Goal: Information Seeking & Learning: Learn about a topic

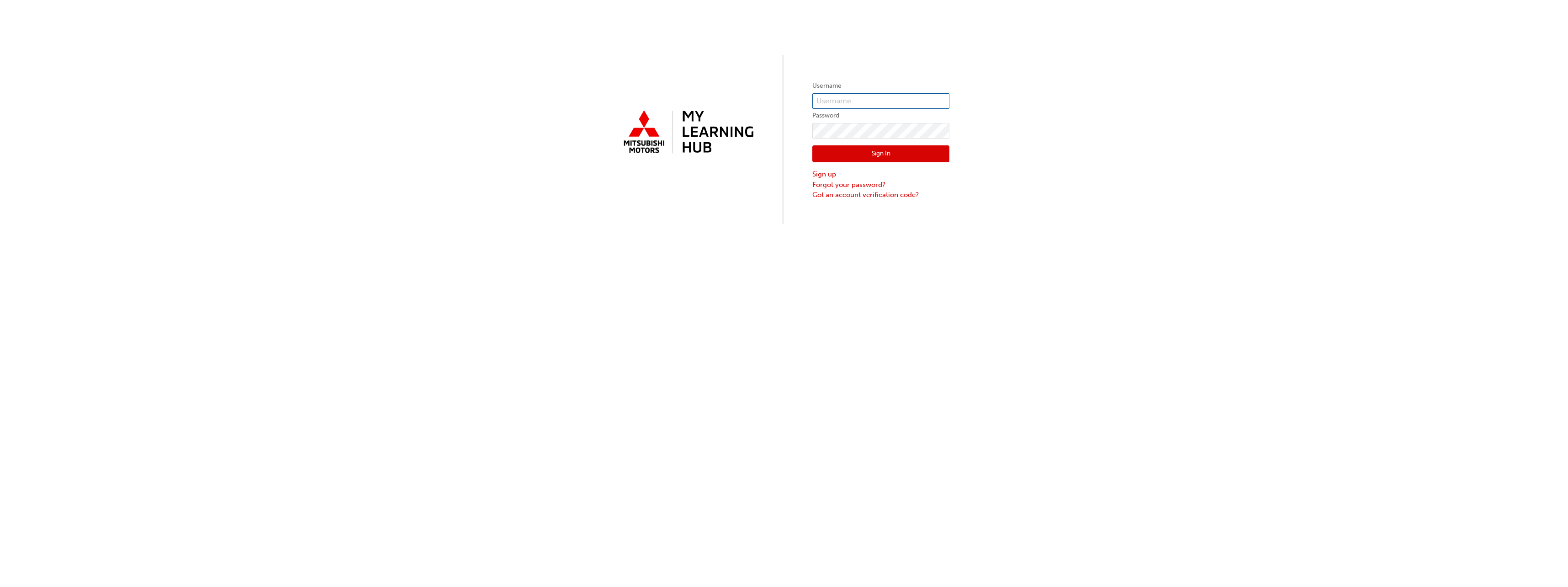
type input "0005262927"
click at [897, 147] on button "Sign In" at bounding box center [881, 154] width 137 height 18
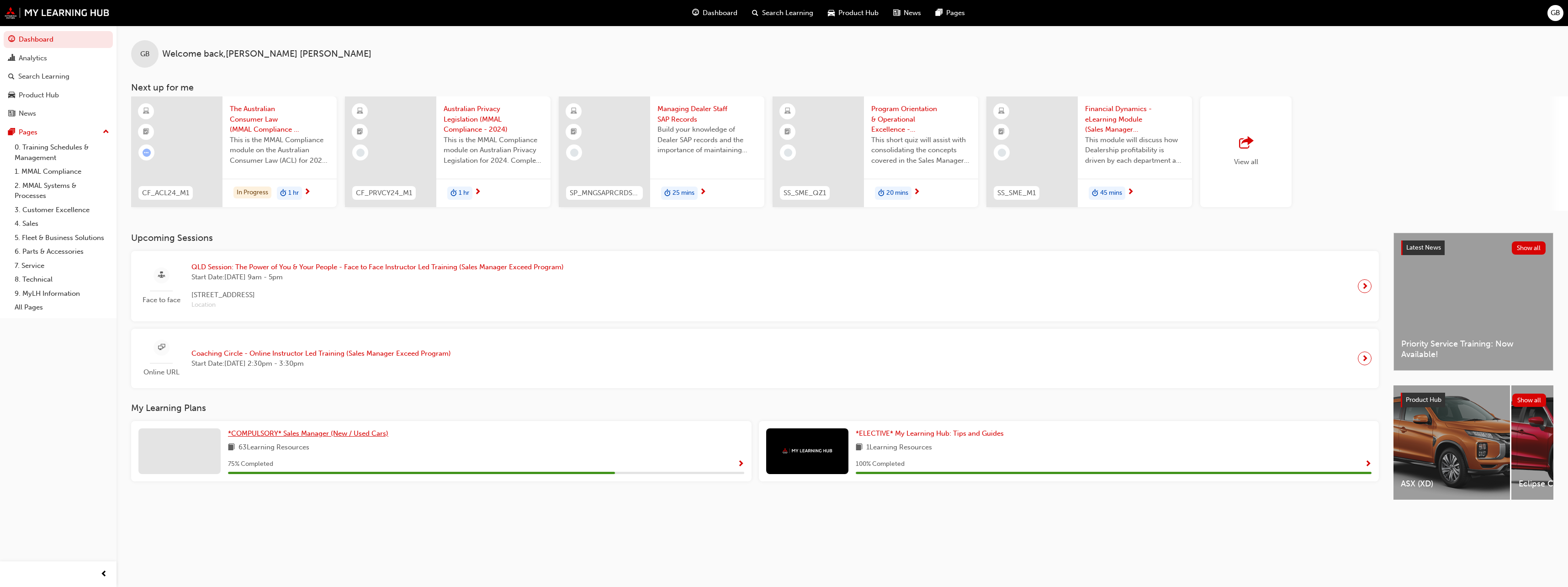
click at [349, 432] on span "*COMPULSORY* Sales Manager (New / Used Cars)" at bounding box center [308, 434] width 160 height 9
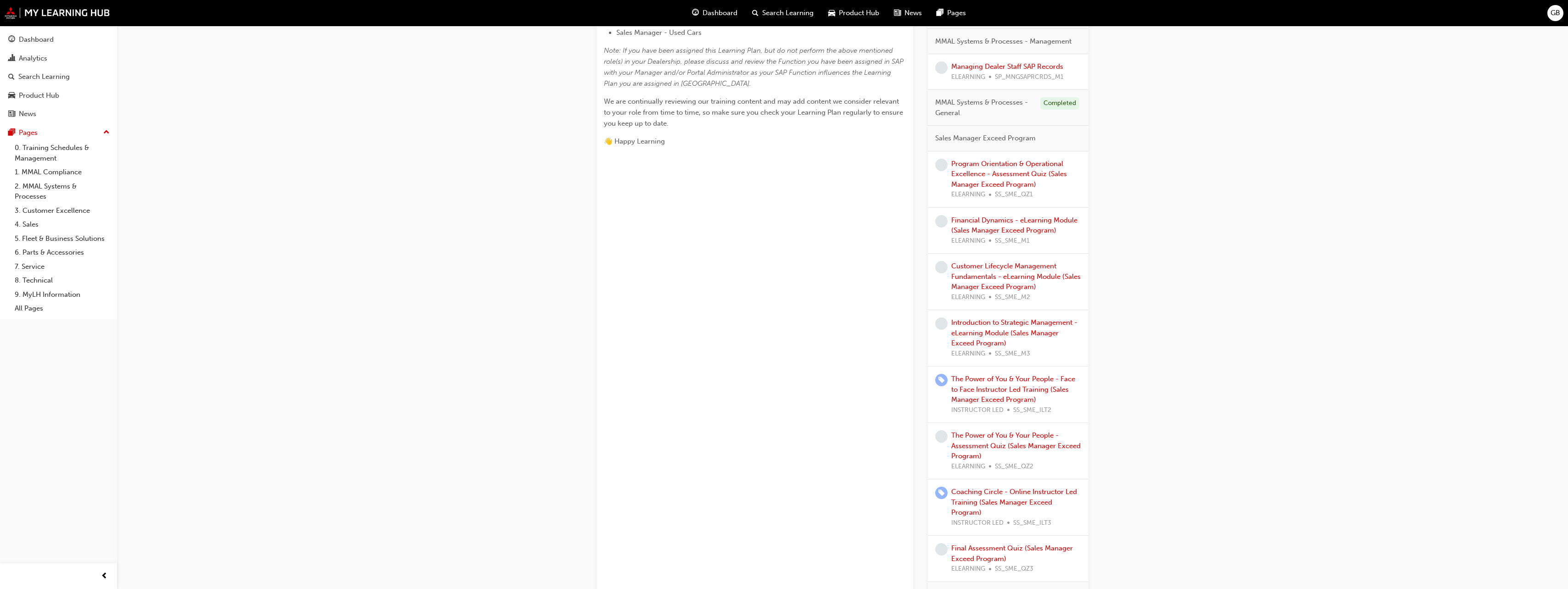
scroll to position [459, 0]
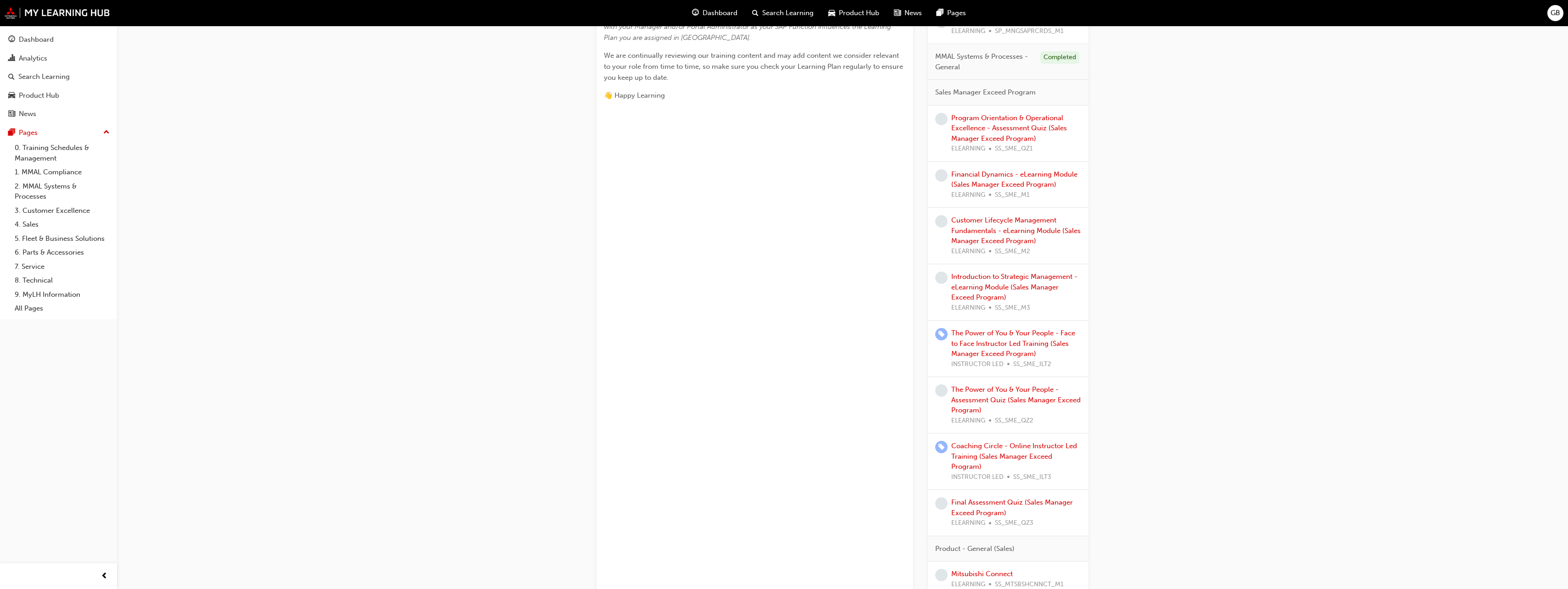
click at [1024, 358] on div "The Power of You & Your People - Face to Face Instructor Led Training (Sales Ma…" at bounding box center [1016, 349] width 130 height 42
click at [1335, 379] on div "*COMPULSORY* Sales Manager (New / Used Cars) Learning search page Learning plan…" at bounding box center [842, 247] width 1451 height 1360
click at [1031, 126] on link "Program Orientation & Operational Excellence - Assessment Quiz (Sales Manager E…" at bounding box center [1009, 128] width 116 height 29
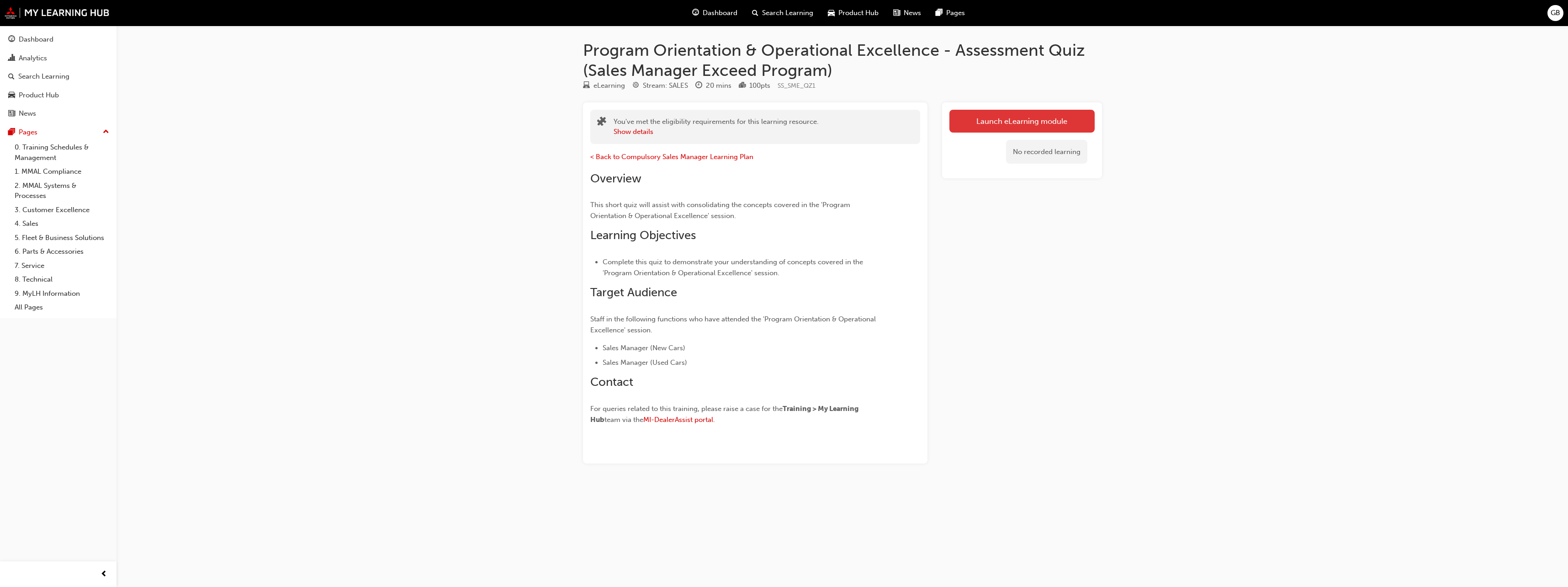
click at [1010, 119] on link "Launch eLearning module" at bounding box center [1022, 121] width 145 height 23
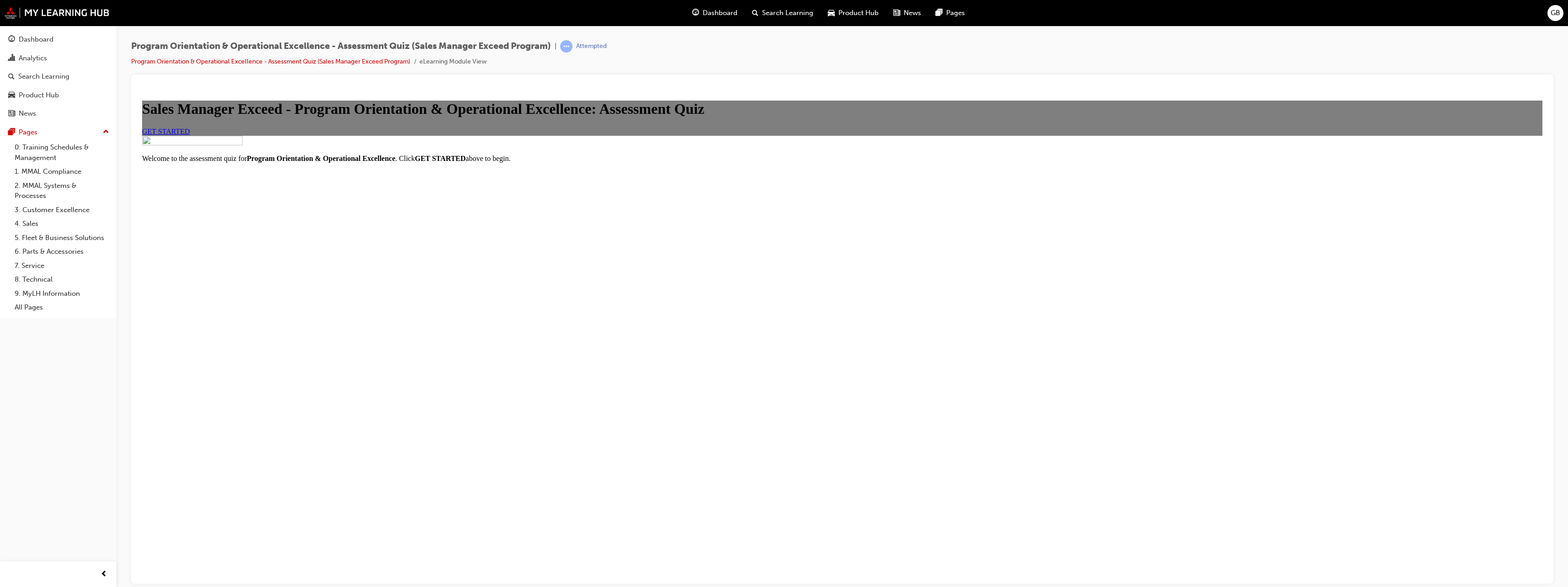
click at [190, 135] on span "GET STARTED" at bounding box center [166, 131] width 48 height 8
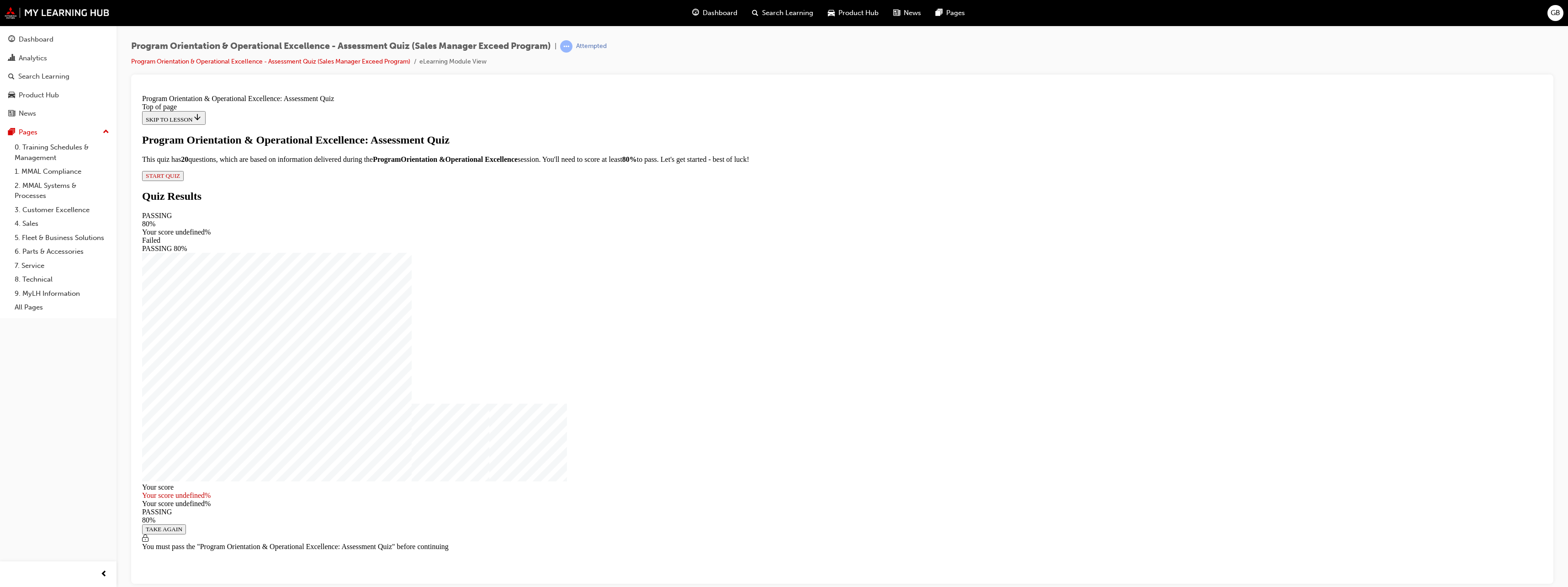
click at [180, 178] on span "START QUIZ" at bounding box center [163, 175] width 34 height 7
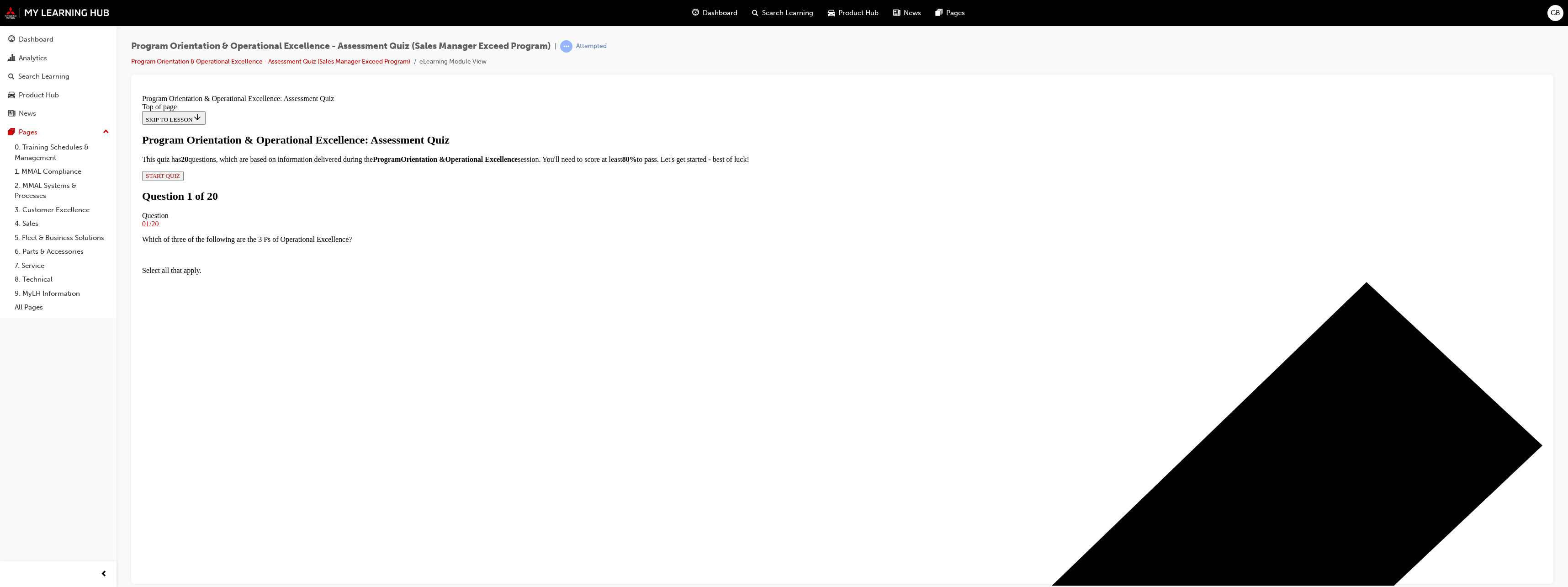
scroll to position [1, 0]
drag, startPoint x: 671, startPoint y: 223, endPoint x: 966, endPoint y: 230, distance: 295.1
drag, startPoint x: 966, startPoint y: 230, endPoint x: 1016, endPoint y: 240, distance: 51.0
